Goal: Transaction & Acquisition: Purchase product/service

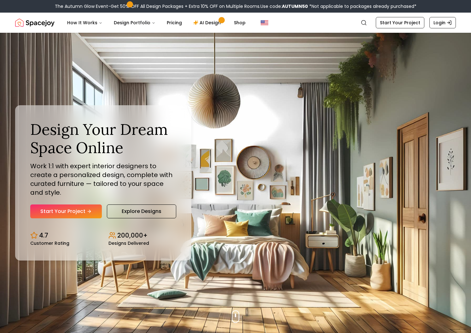
click at [77, 211] on link "Start Your Project" at bounding box center [65, 211] width 71 height 14
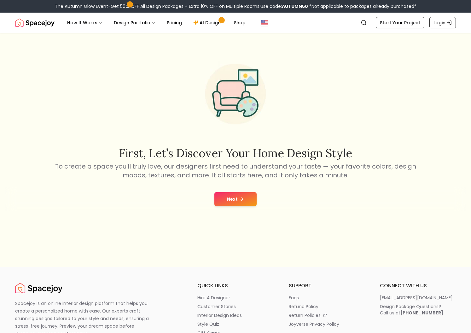
scroll to position [94, 0]
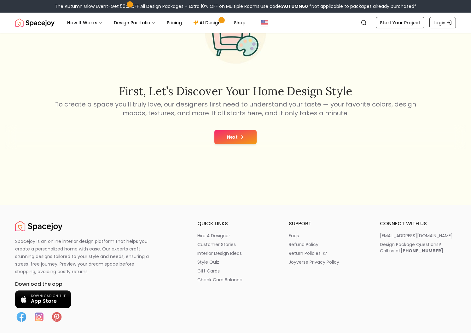
click at [234, 130] on button "Next" at bounding box center [235, 137] width 42 height 14
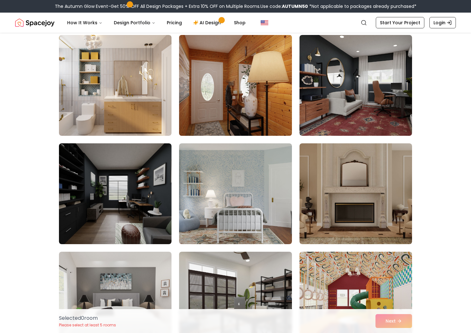
scroll to position [378, 0]
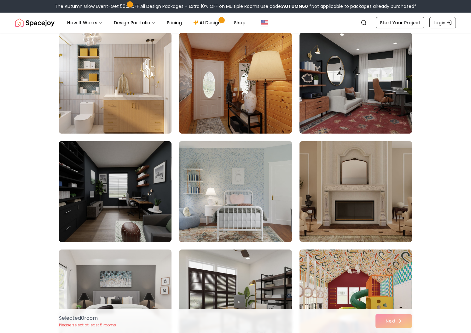
click at [85, 82] on img at bounding box center [115, 83] width 118 height 106
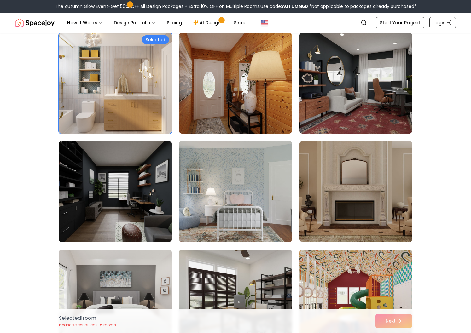
click at [96, 192] on img at bounding box center [115, 192] width 118 height 106
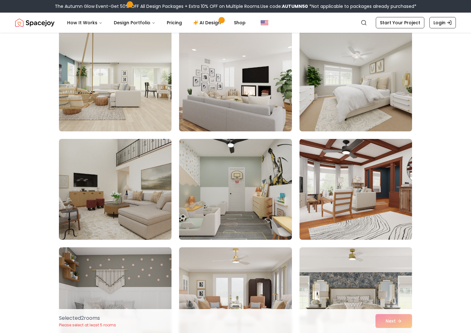
scroll to position [1039, 0]
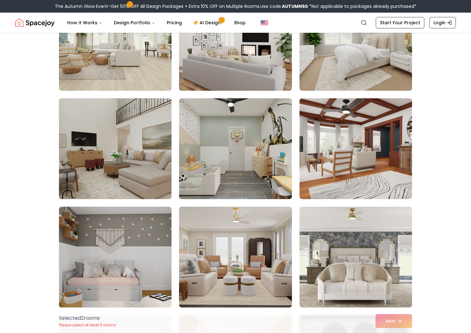
click at [77, 170] on img at bounding box center [115, 149] width 118 height 106
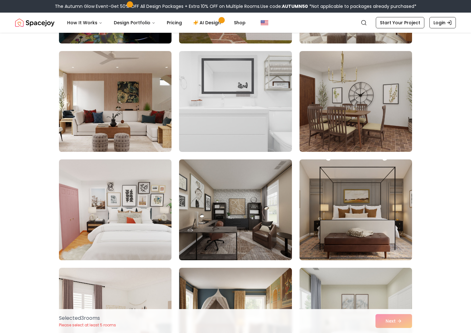
scroll to position [1921, 0]
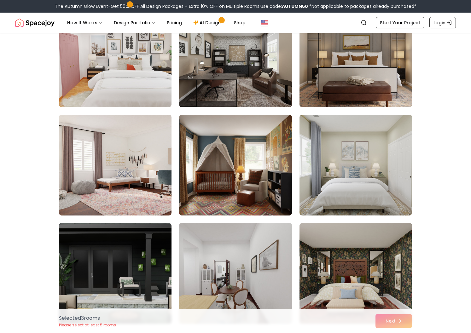
click at [361, 62] on img at bounding box center [355, 57] width 118 height 106
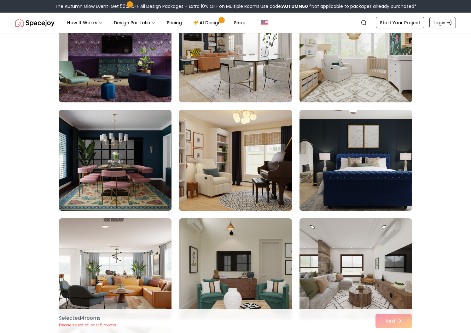
scroll to position [3339, 0]
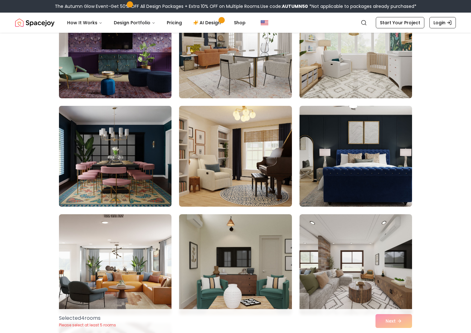
click at [93, 168] on img at bounding box center [115, 156] width 118 height 106
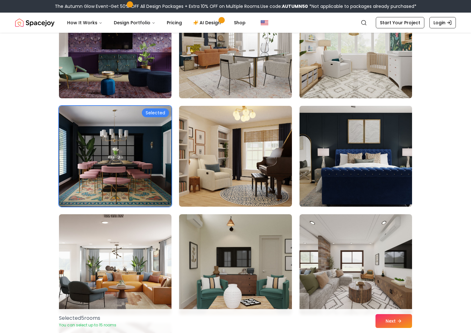
click at [366, 153] on img at bounding box center [355, 156] width 118 height 106
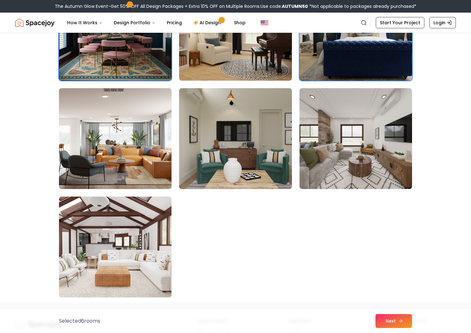
click at [400, 316] on button "Next" at bounding box center [393, 321] width 37 height 14
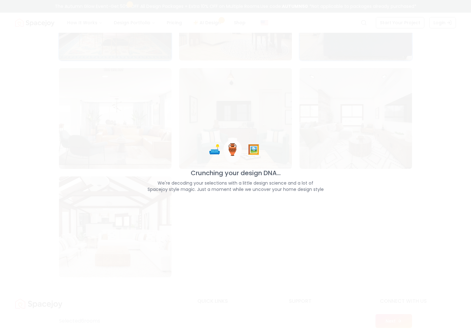
scroll to position [3516, 0]
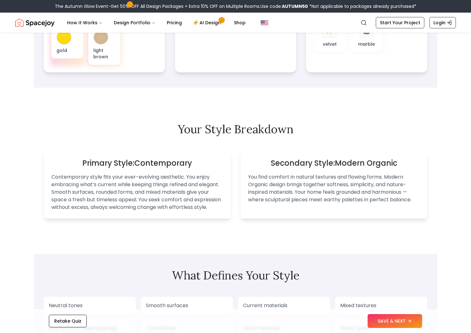
scroll to position [315, 0]
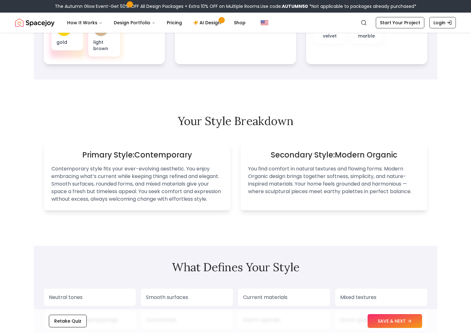
click at [385, 323] on button "SAVE & NEXT" at bounding box center [394, 321] width 54 height 14
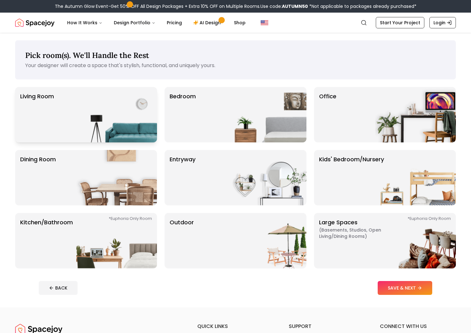
click at [112, 121] on img at bounding box center [116, 114] width 81 height 55
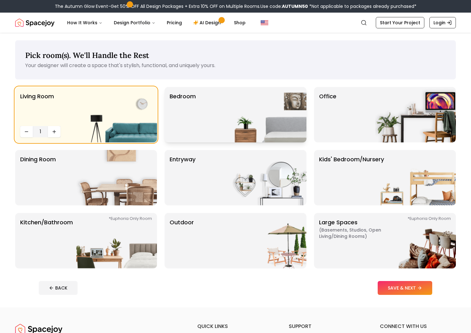
click at [237, 118] on img at bounding box center [266, 114] width 81 height 55
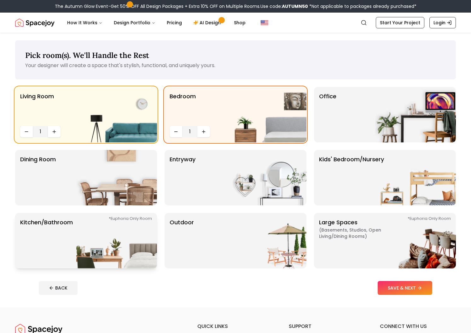
click at [65, 226] on p "Kitchen/Bathroom *Euphoria Only Room" at bounding box center [46, 240] width 53 height 45
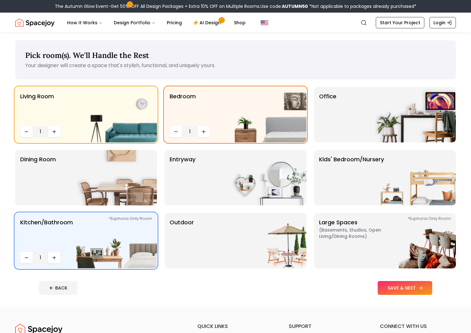
click at [409, 287] on button "SAVE & NEXT" at bounding box center [404, 288] width 54 height 14
